Goal: Transaction & Acquisition: Book appointment/travel/reservation

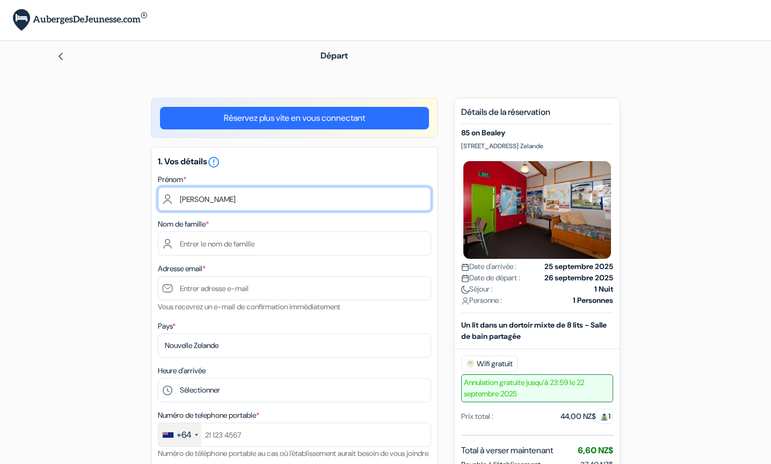
type input "[PERSON_NAME]"
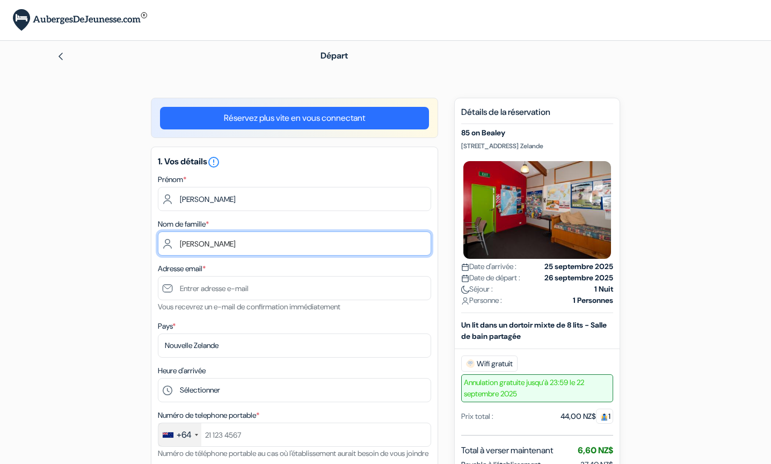
type input "[PERSON_NAME]"
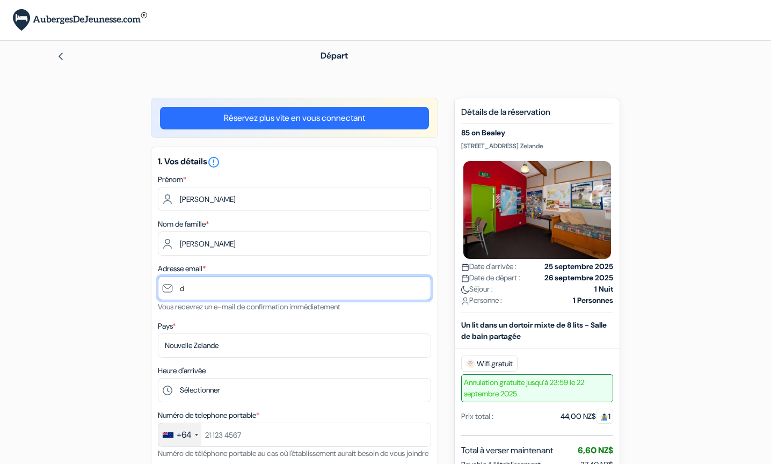
type input "di"
type input "[EMAIL_ADDRESS][DOMAIN_NAME]"
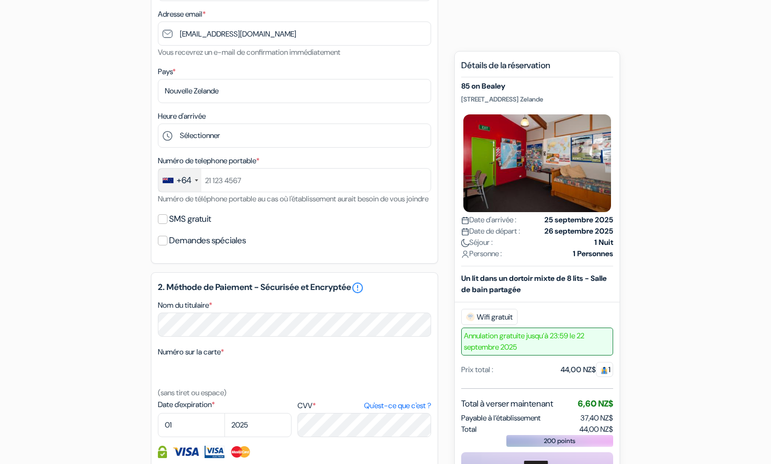
scroll to position [258, 0]
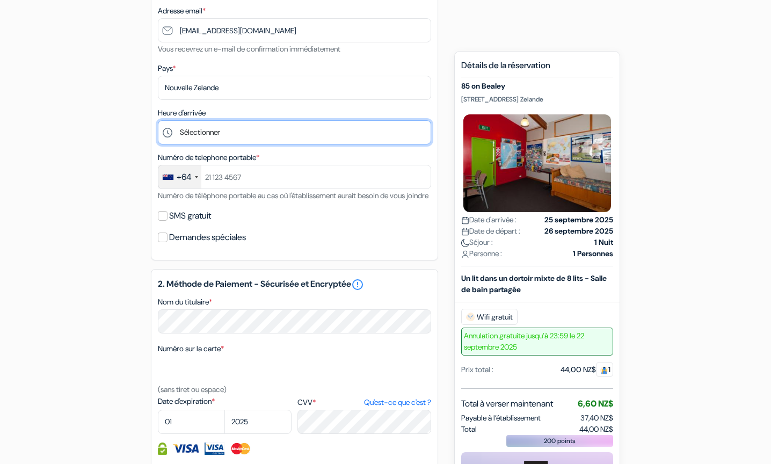
select select "6"
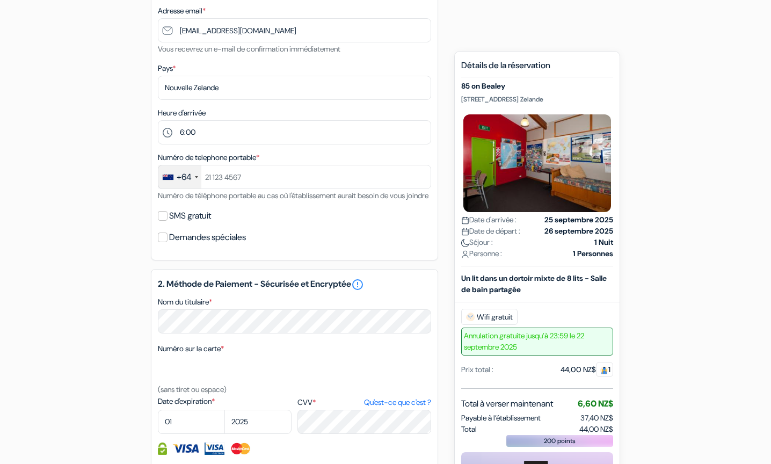
click at [192, 178] on div "+64" at bounding box center [179, 176] width 43 height 23
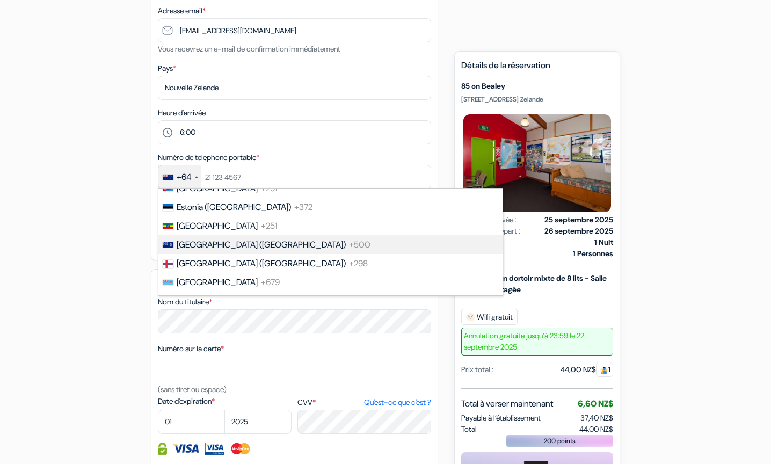
scroll to position [1445, 0]
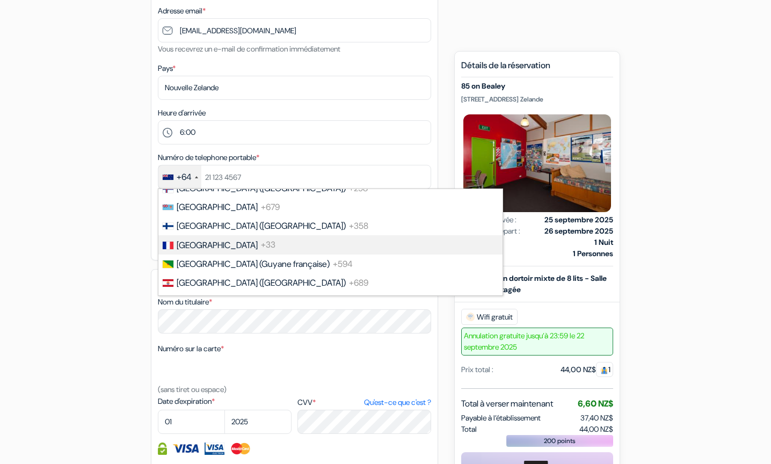
click at [199, 239] on span "[GEOGRAPHIC_DATA]" at bounding box center [217, 244] width 81 height 11
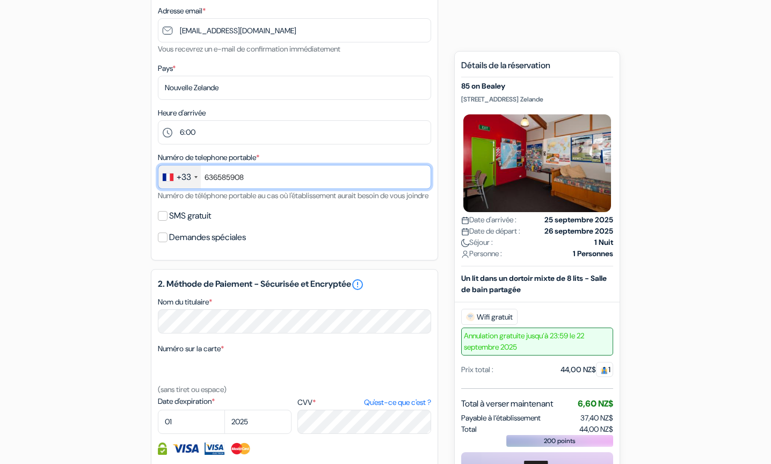
type input "636585908"
click at [113, 259] on div "add_box 85 on Bealey [STREET_ADDRESS] Zelande Détails de l'établissement X 85 o…" at bounding box center [385, 279] width 709 height 879
click at [163, 221] on input "SMS gratuit" at bounding box center [163, 216] width 10 height 10
checkbox input "true"
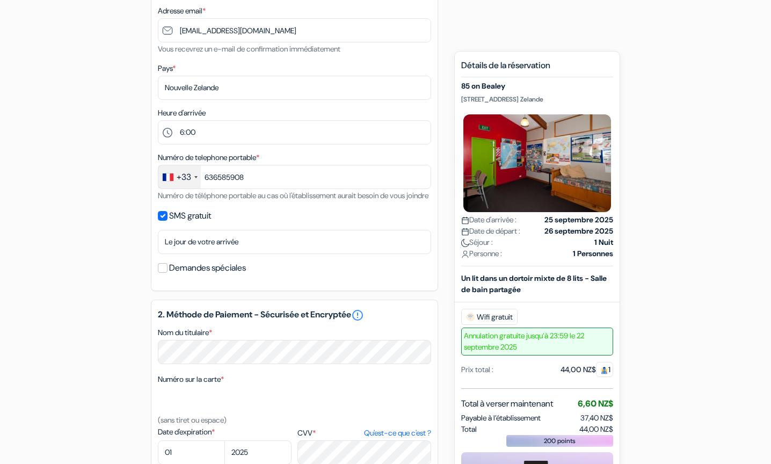
click at [125, 278] on div "add_box 85 on Bealey [STREET_ADDRESS] Zelande Détails de l'établissement X 85 o…" at bounding box center [385, 294] width 709 height 909
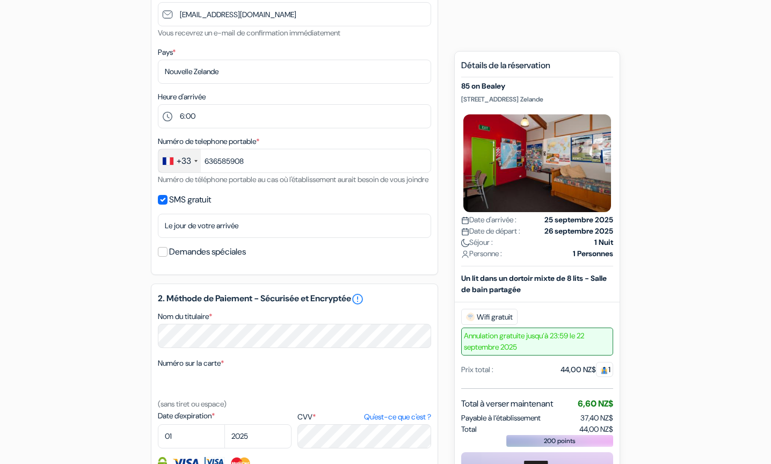
scroll to position [275, 0]
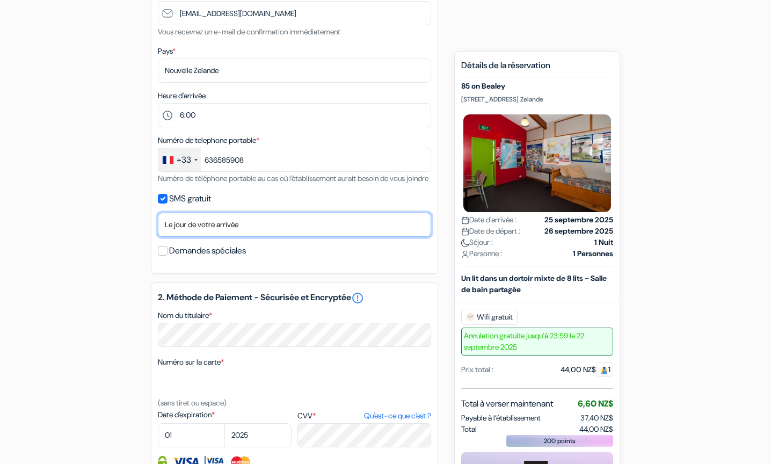
select select "1"
click at [135, 257] on div "add_box 85 on Bealey [STREET_ADDRESS] Zelande Détails de l'établissement X 85 o…" at bounding box center [385, 277] width 709 height 909
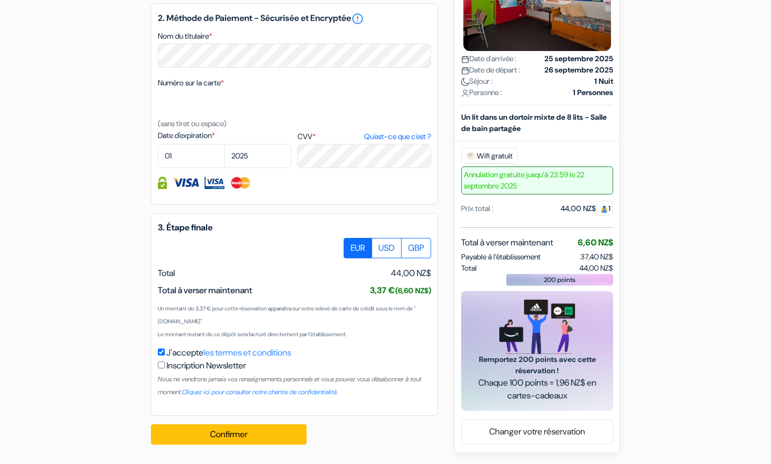
scroll to position [567, 0]
click at [230, 436] on button "Confirmer Loading..." at bounding box center [229, 434] width 156 height 20
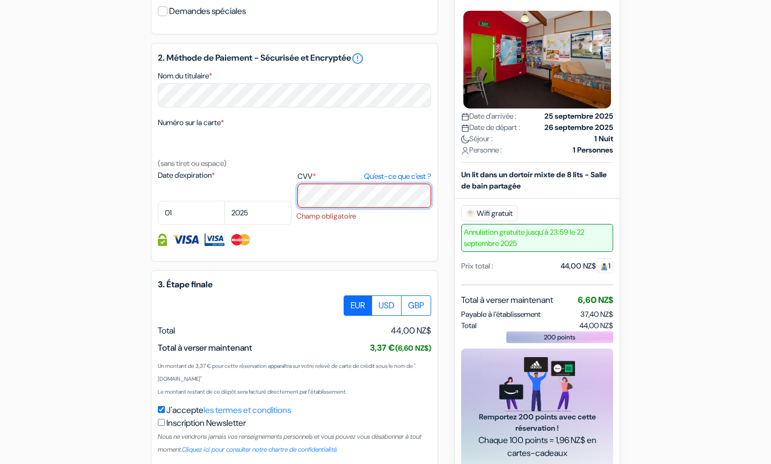
scroll to position [507, 0]
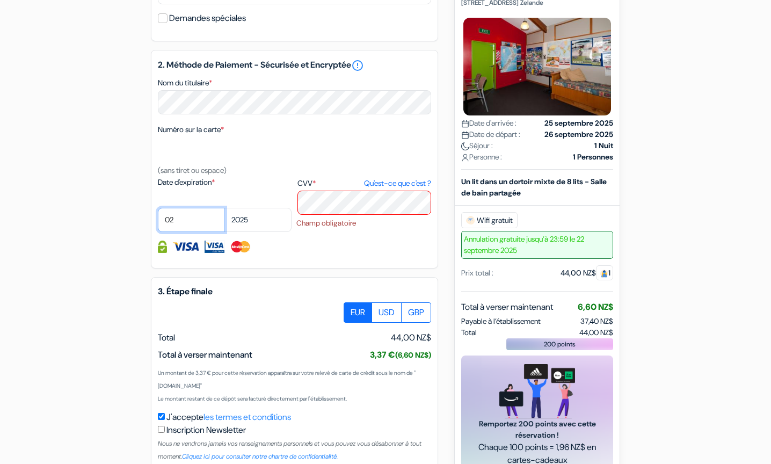
select select "09"
select select "2030"
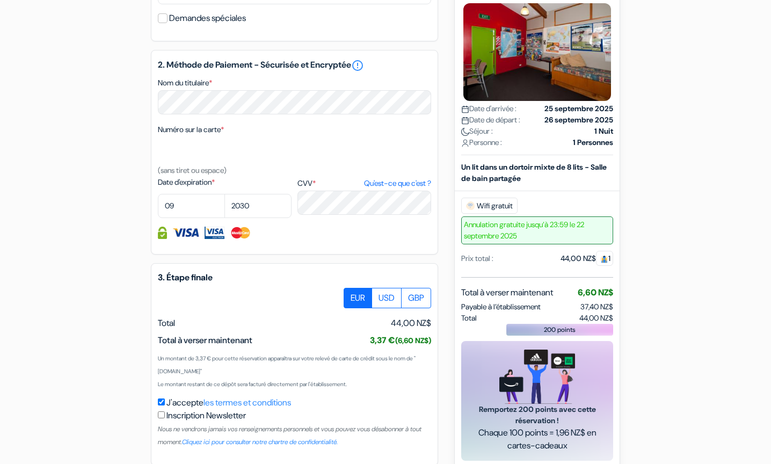
click at [363, 276] on div "3. Étape finale EUR USD GBP Total J'accepte" at bounding box center [294, 364] width 287 height 202
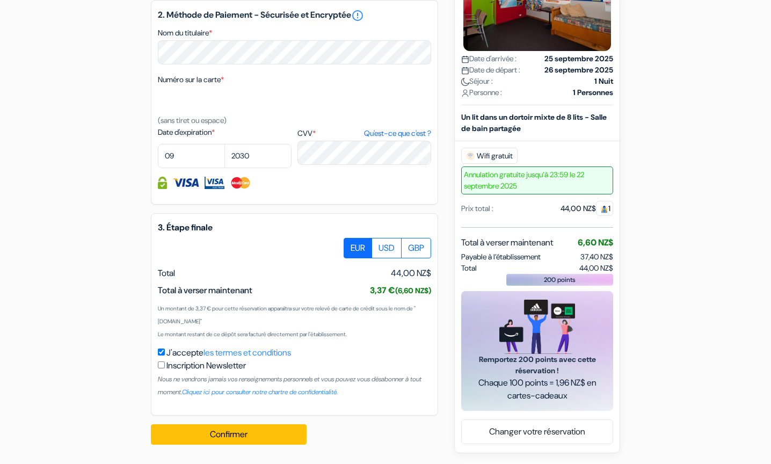
scroll to position [570, 0]
click at [259, 431] on button "Confirmer Loading..." at bounding box center [229, 434] width 156 height 20
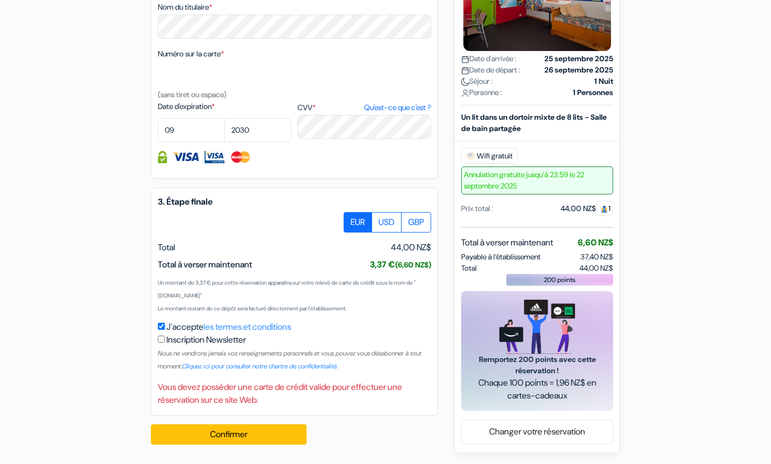
scroll to position [596, 0]
click at [257, 433] on button "Confirmer Loading..." at bounding box center [229, 434] width 156 height 20
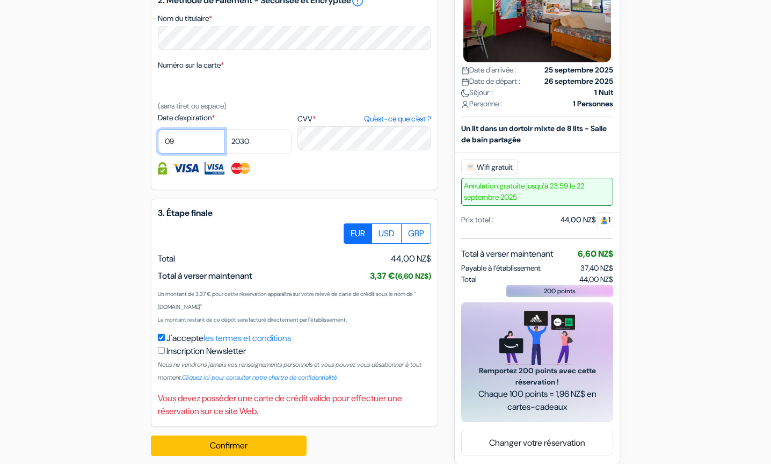
select select "07"
click at [337, 174] on div at bounding box center [294, 168] width 273 height 12
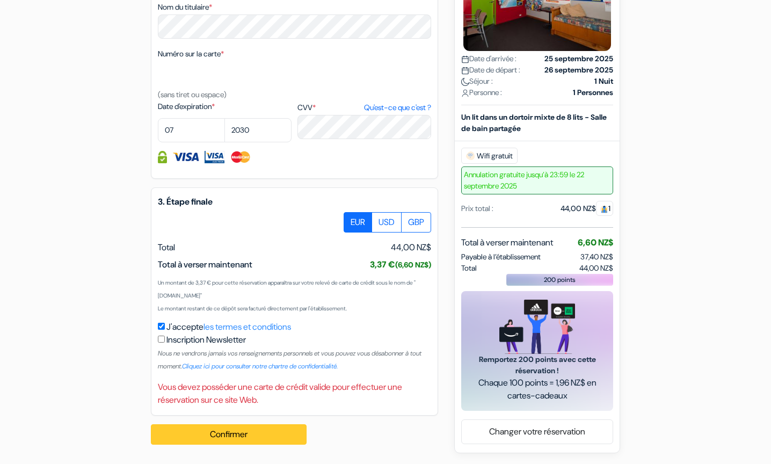
click at [250, 427] on button "Confirmer Loading..." at bounding box center [229, 434] width 156 height 20
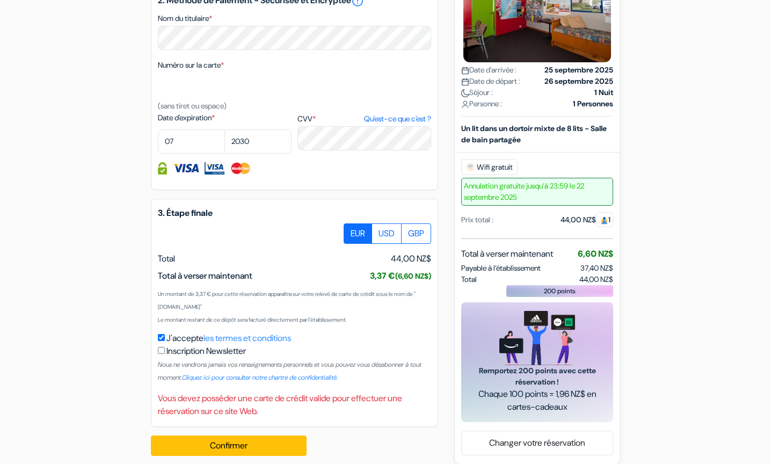
click at [244, 174] on img at bounding box center [241, 168] width 22 height 12
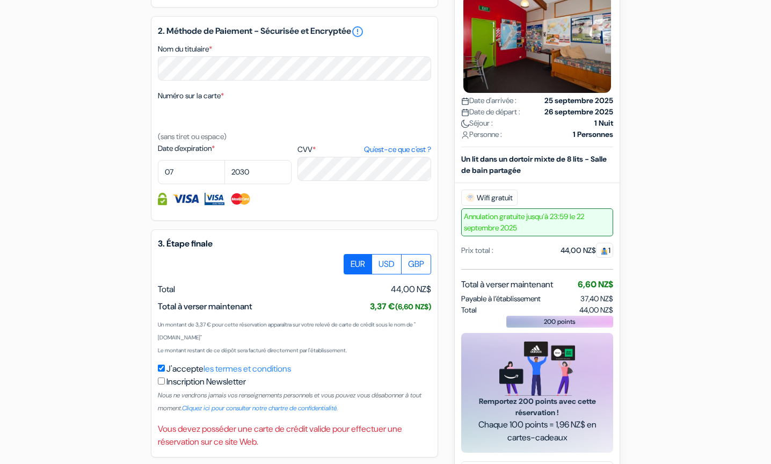
scroll to position [541, 0]
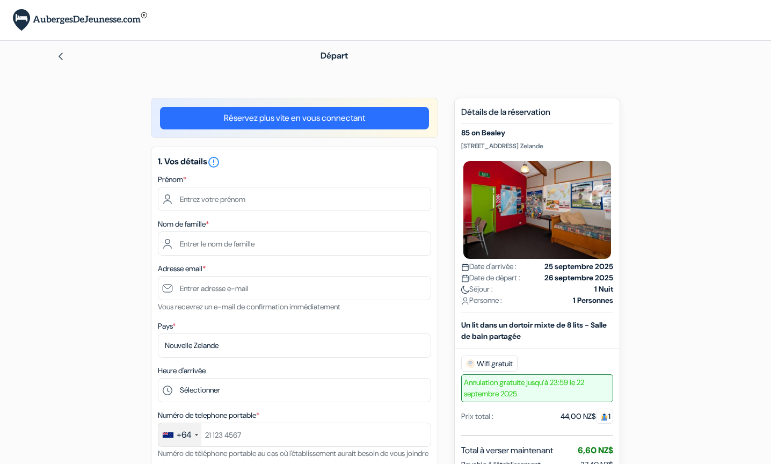
click at [331, 119] on link "Réservez plus vite en vous connectant" at bounding box center [294, 118] width 269 height 23
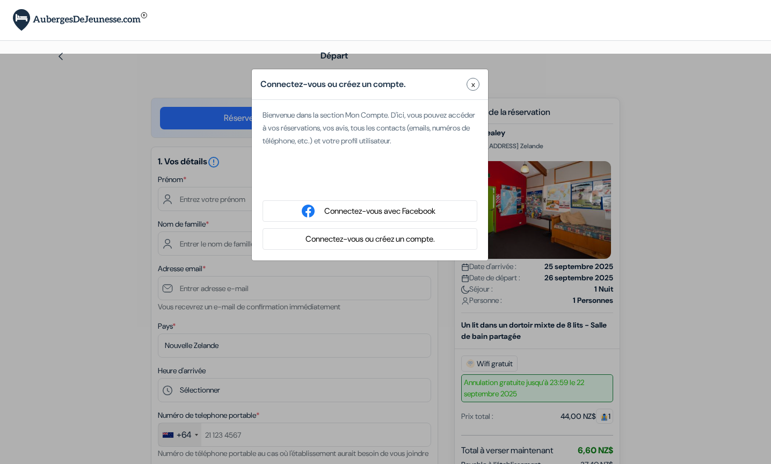
scroll to position [536, 0]
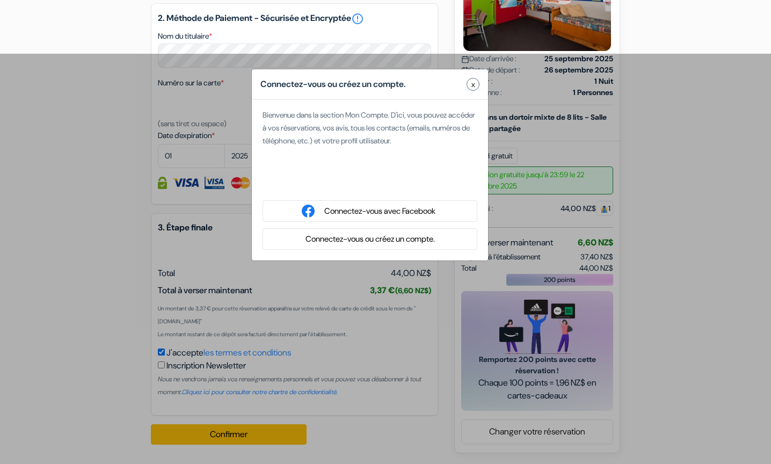
click at [331, 242] on button "Connectez-vous ou créez un compte." at bounding box center [370, 238] width 136 height 13
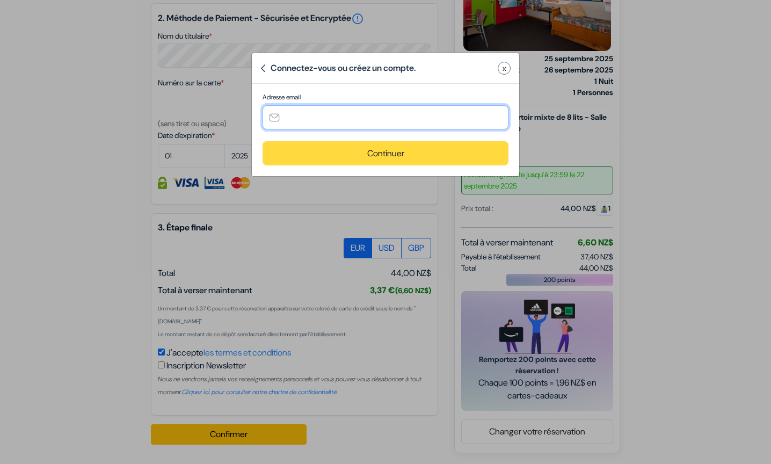
click at [332, 111] on input "text" at bounding box center [386, 117] width 246 height 24
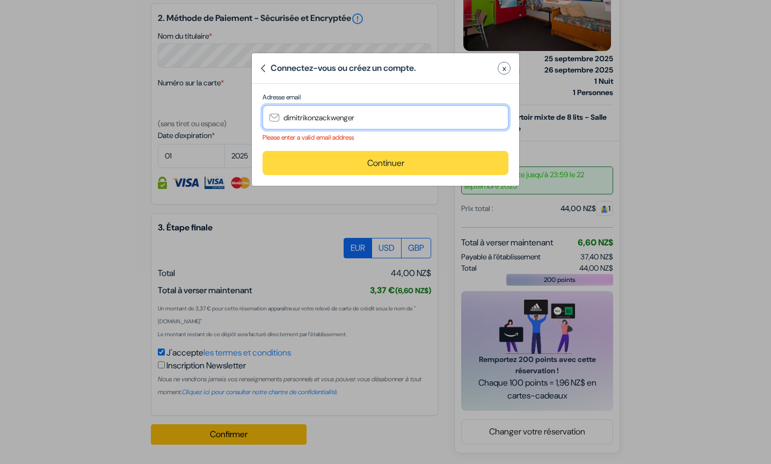
click at [371, 111] on input "dimitrikonzackwenger" at bounding box center [386, 117] width 246 height 24
click at [385, 119] on input "dimitrikonzackwenger" at bounding box center [386, 117] width 246 height 24
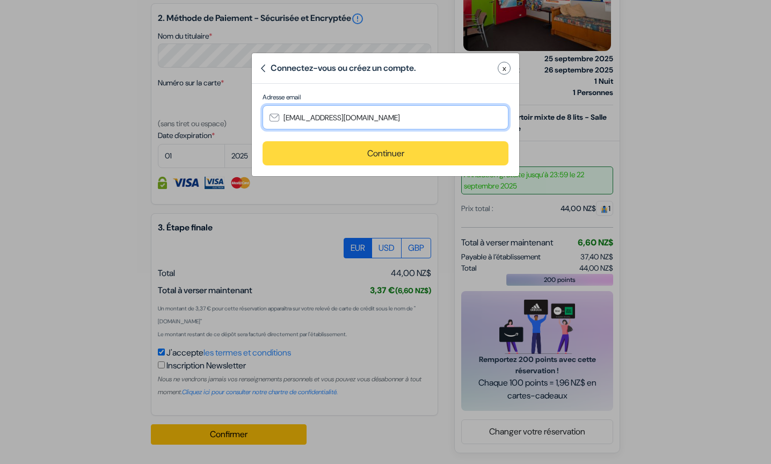
type input "[EMAIL_ADDRESS][DOMAIN_NAME]"
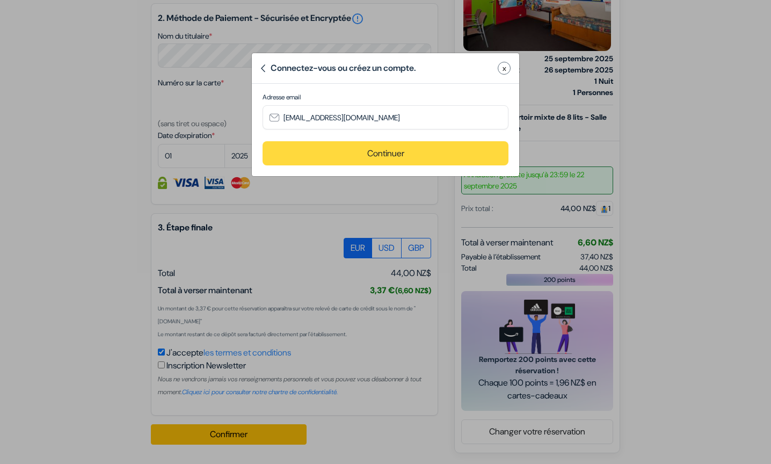
click at [419, 153] on button "Continuer" at bounding box center [386, 153] width 246 height 24
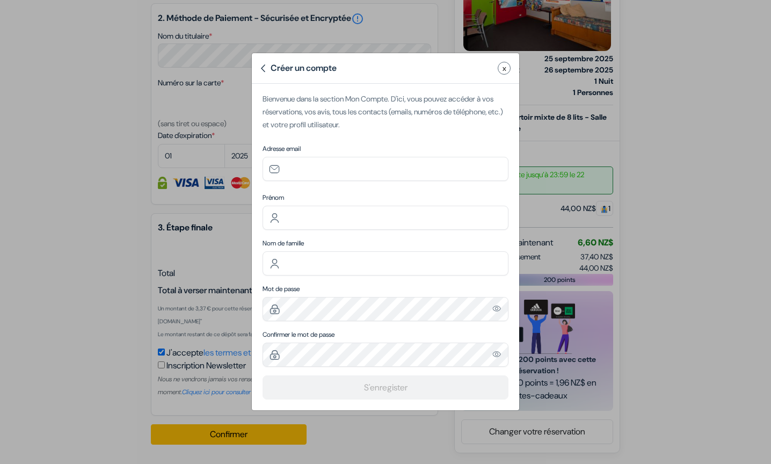
type input "[EMAIL_ADDRESS][DOMAIN_NAME]"
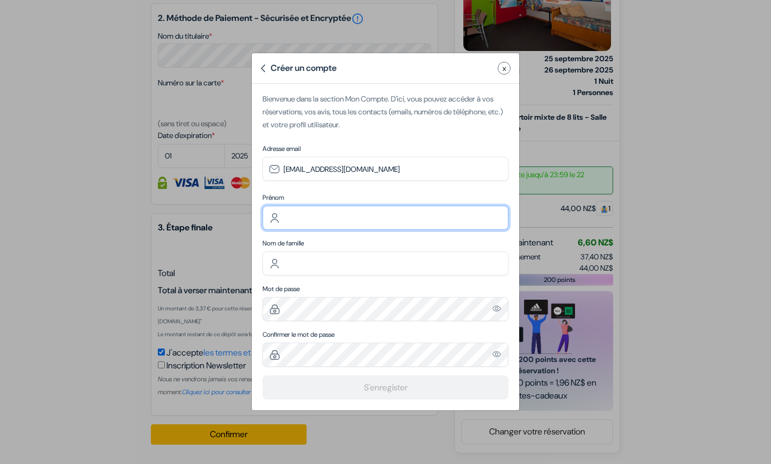
click at [350, 222] on input "text" at bounding box center [386, 218] width 246 height 24
type input "[PERSON_NAME]"
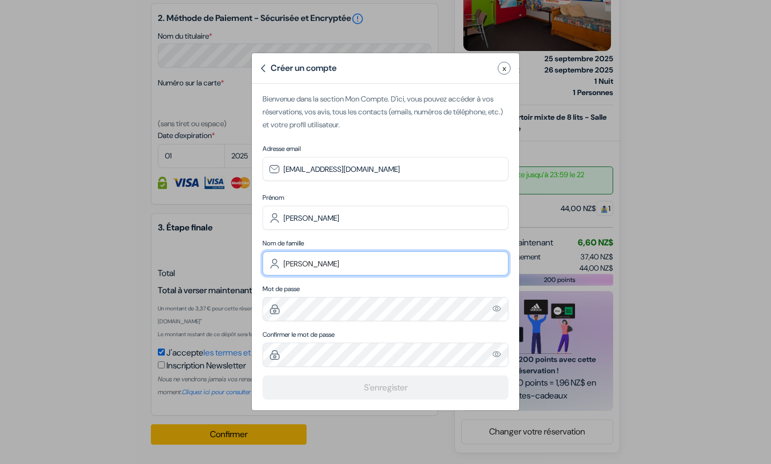
type input "[PERSON_NAME]"
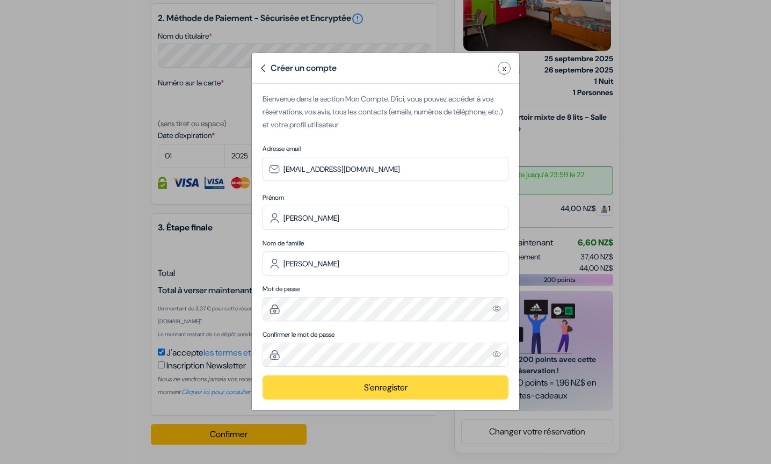
click at [377, 377] on button "S'enregister" at bounding box center [386, 387] width 246 height 24
click at [380, 382] on button "S'enregister" at bounding box center [386, 387] width 246 height 24
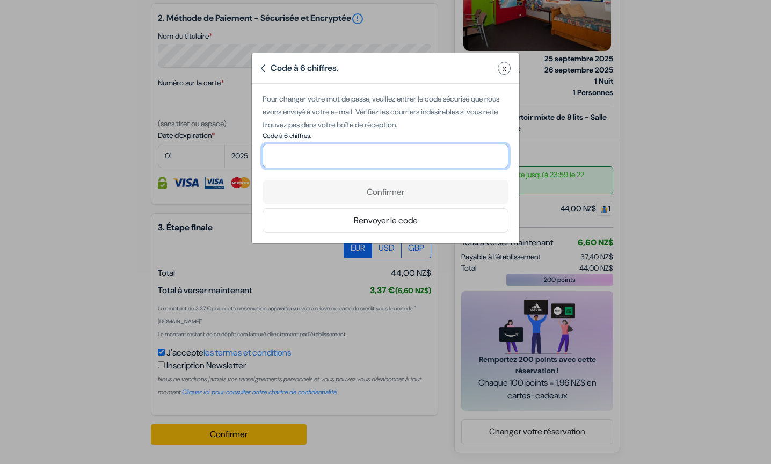
click at [331, 149] on input "number" at bounding box center [386, 156] width 246 height 24
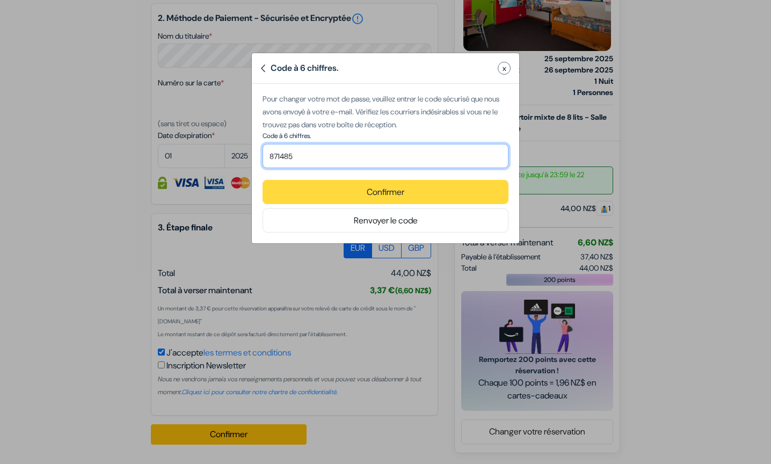
type input "871485"
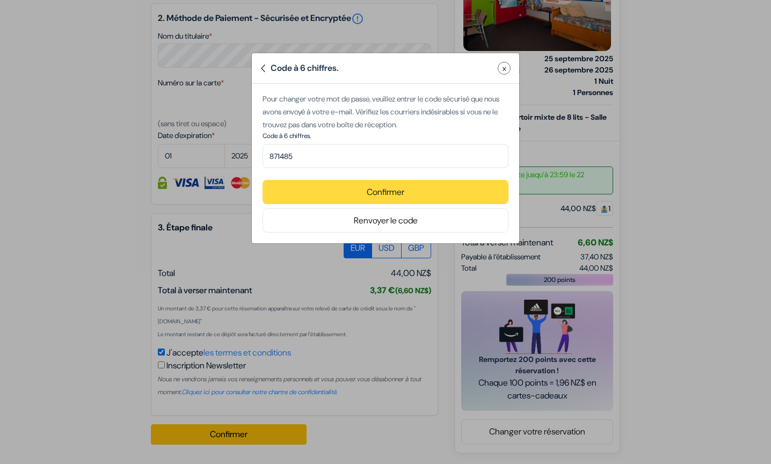
click at [352, 200] on button "Confirmer" at bounding box center [386, 192] width 246 height 24
click at [365, 186] on button "Confirmer" at bounding box center [386, 192] width 246 height 24
click at [401, 191] on button "Confirmer" at bounding box center [386, 192] width 246 height 24
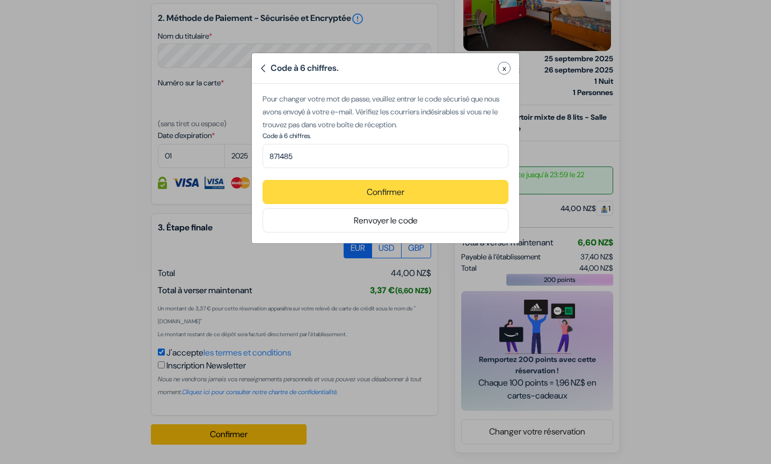
click at [401, 191] on button "Confirmer" at bounding box center [386, 192] width 246 height 24
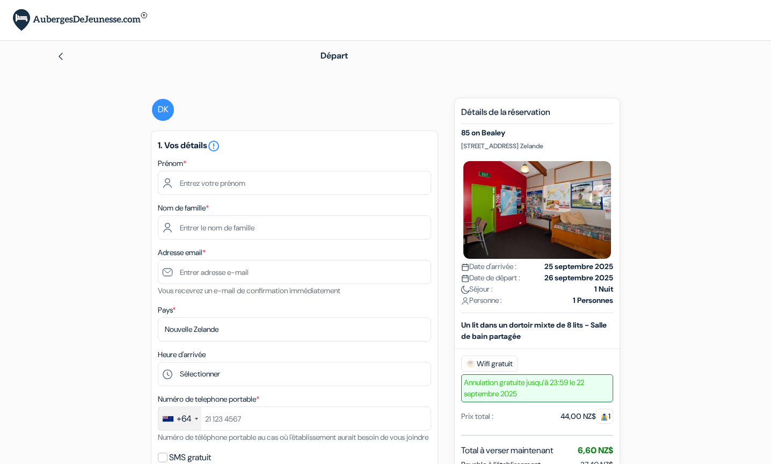
scroll to position [0, 0]
click at [63, 59] on img at bounding box center [60, 56] width 9 height 9
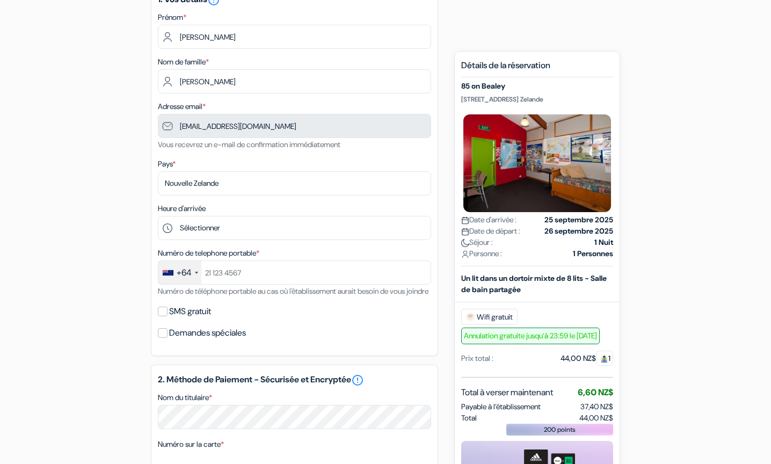
scroll to position [123, 0]
click at [181, 274] on div "+64" at bounding box center [184, 271] width 15 height 13
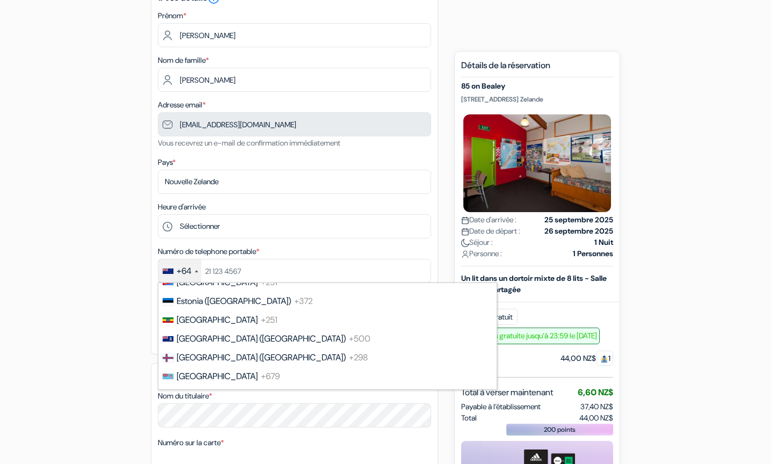
scroll to position [1445, 0]
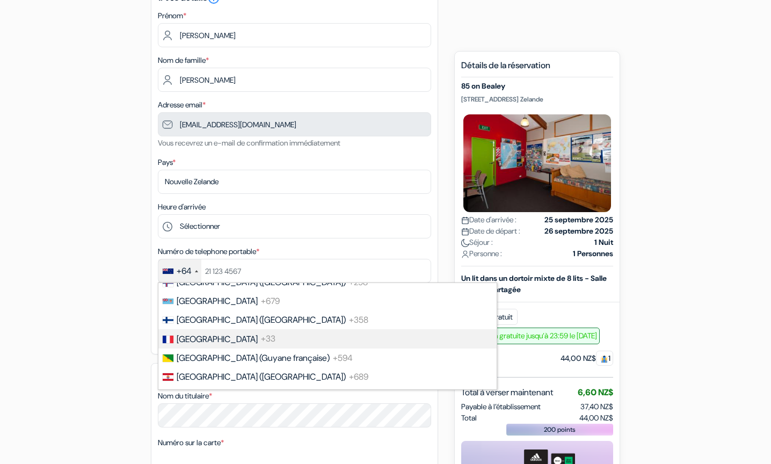
click at [227, 337] on li "France +33" at bounding box center [326, 338] width 339 height 19
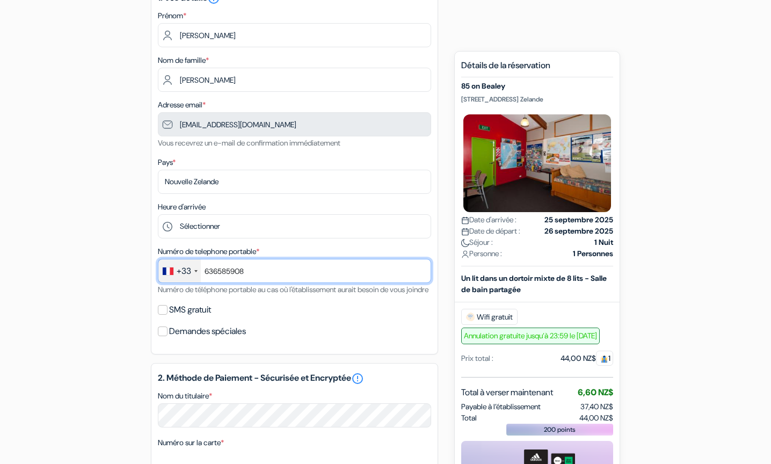
type input "636585908"
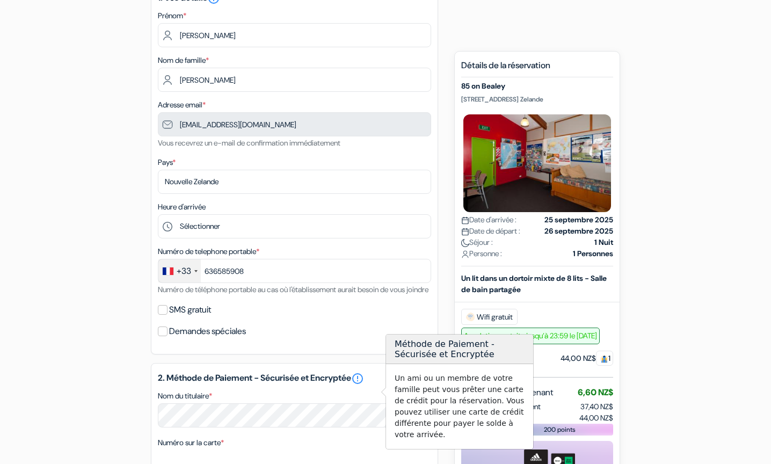
click at [180, 317] on label "SMS gratuit" at bounding box center [190, 309] width 42 height 15
click at [167, 315] on input "SMS gratuit" at bounding box center [163, 310] width 10 height 10
checkbox input "true"
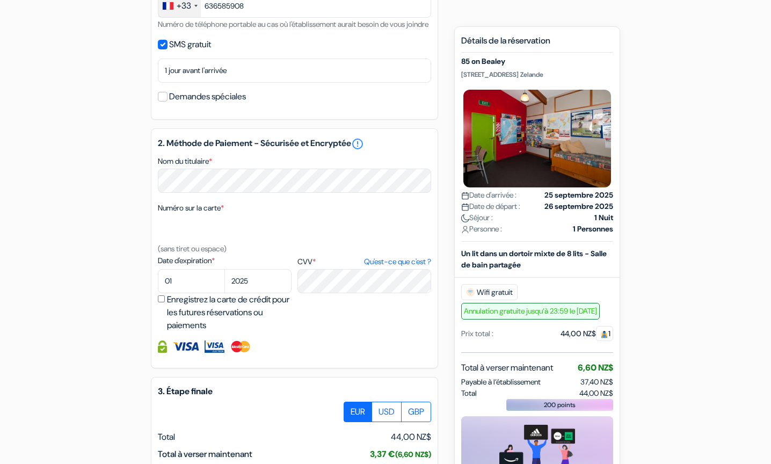
scroll to position [391, 0]
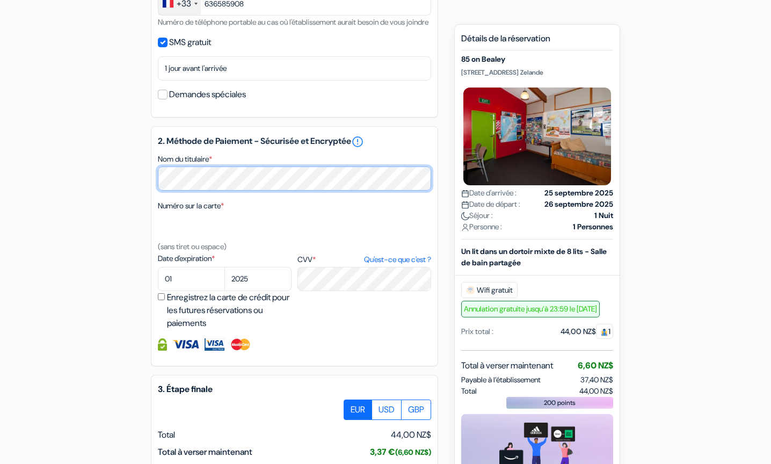
click at [113, 188] on div "add_box 85 on Bealey [STREET_ADDRESS] Zelande Détails de l'établissement X 85 o…" at bounding box center [385, 141] width 709 height 869
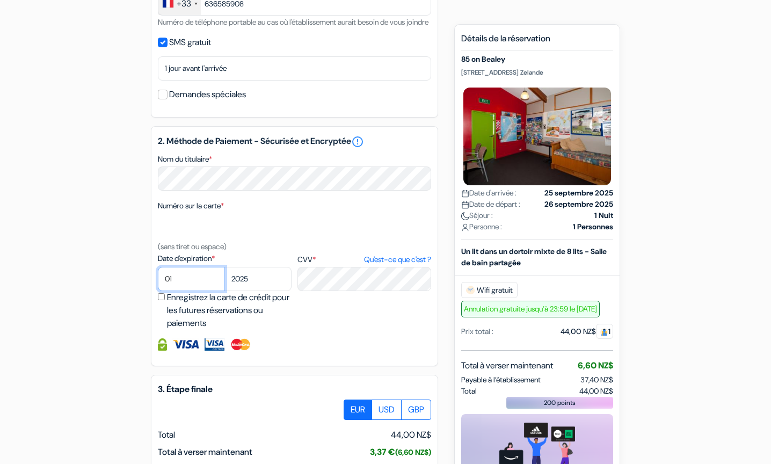
select select "09"
select select "2030"
click at [411, 366] on div "2. Méthode de Paiement - Sécurisée et Encryptée error_outline Nom du titulaire …" at bounding box center [294, 246] width 287 height 240
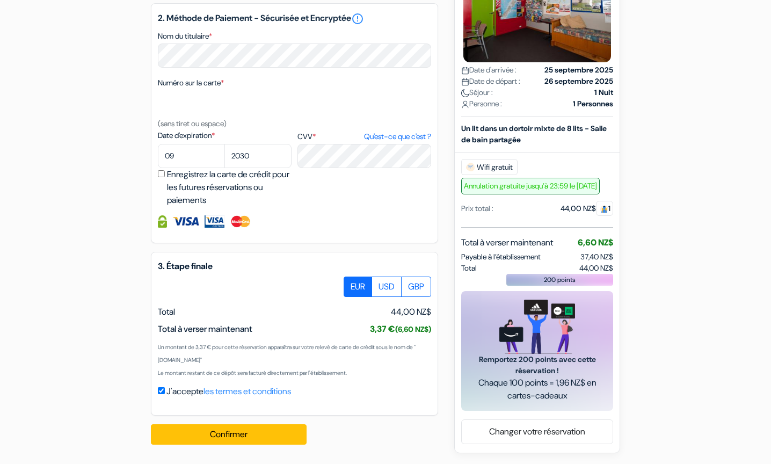
scroll to position [527, 0]
click at [238, 439] on button "Confirmer Loading..." at bounding box center [229, 434] width 156 height 20
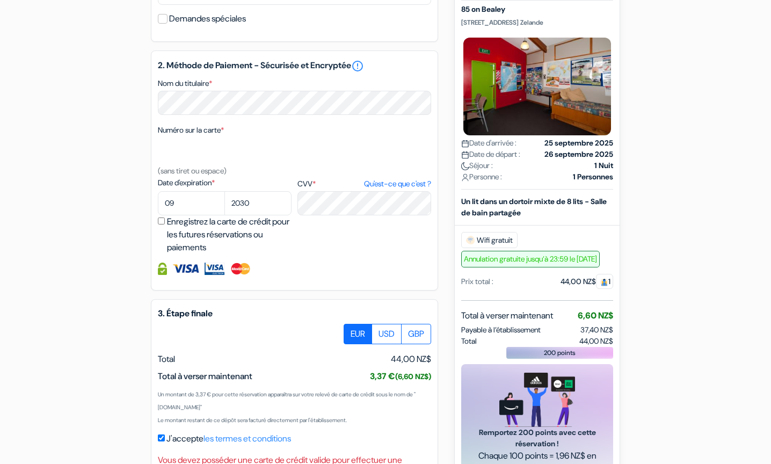
scroll to position [462, 0]
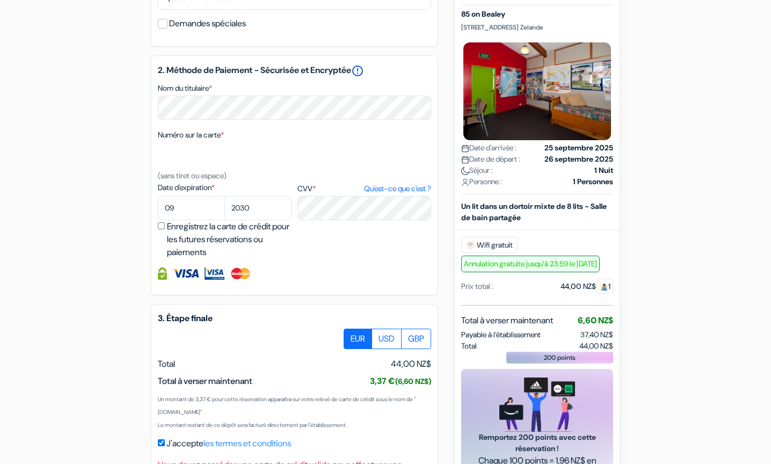
click at [364, 77] on link "error_outline" at bounding box center [357, 70] width 13 height 13
drag, startPoint x: 467, startPoint y: 12, endPoint x: 633, endPoint y: 88, distance: 183.1
click at [633, 88] on div "add_box 85 on Bealey [STREET_ADDRESS] Zelande Détails de l'établissement X 85 o…" at bounding box center [385, 83] width 709 height 895
